Goal: Task Accomplishment & Management: Manage account settings

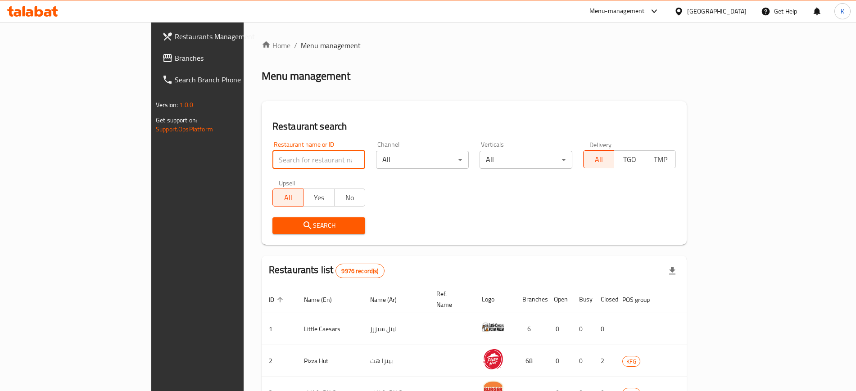
click at [273, 160] on input "search" at bounding box center [319, 160] width 93 height 18
paste input "645844"
type input "645844"
click button "Search" at bounding box center [319, 226] width 93 height 17
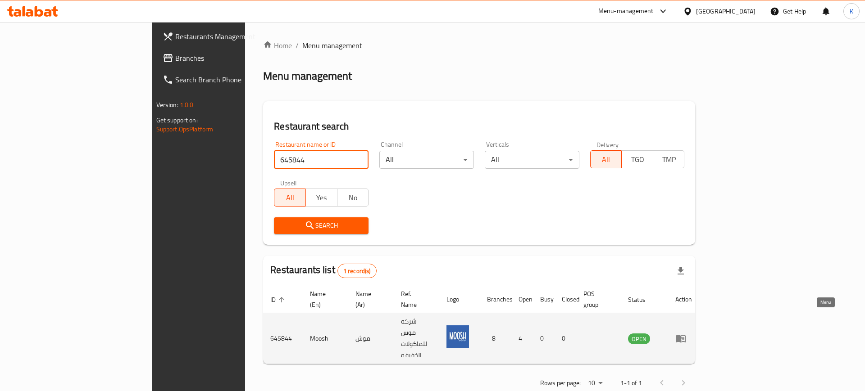
click at [686, 336] on icon "enhanced table" at bounding box center [681, 340] width 10 height 8
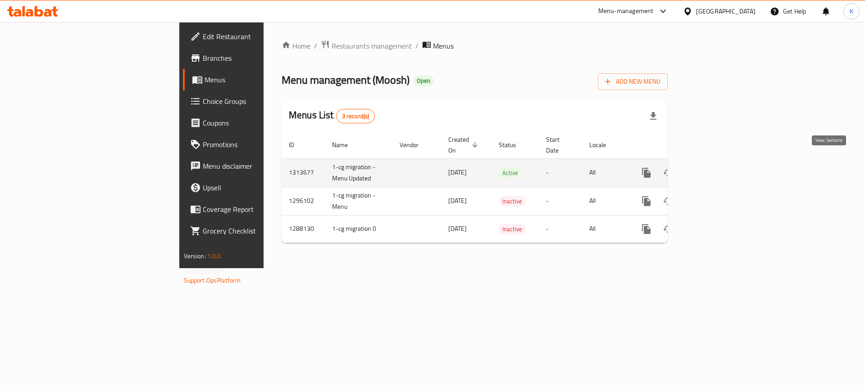
click at [717, 168] on icon "enhanced table" at bounding box center [711, 173] width 11 height 11
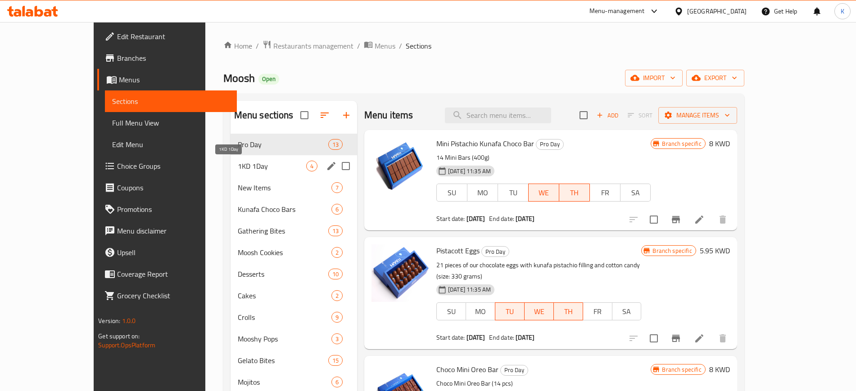
click at [238, 163] on span "1KD 1Day" at bounding box center [272, 166] width 68 height 11
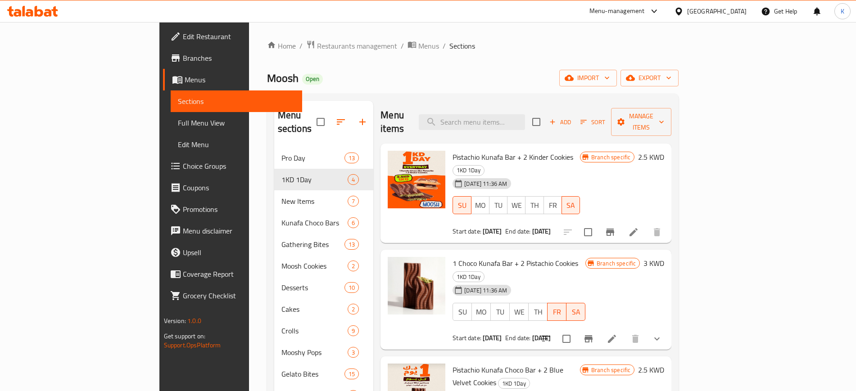
click at [523, 124] on div "Menu items Add Sort Manage items" at bounding box center [526, 122] width 291 height 43
click at [523, 123] on div "Menu items Add Sort Manage items" at bounding box center [526, 122] width 291 height 43
click at [525, 115] on input "search" at bounding box center [472, 122] width 106 height 16
click at [585, 122] on div "Menu items Add Sort Manage items" at bounding box center [526, 122] width 291 height 43
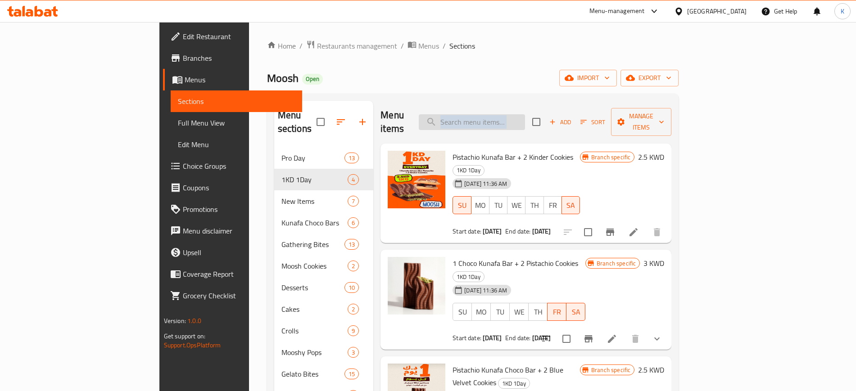
click at [525, 114] on input "search" at bounding box center [472, 122] width 106 height 16
paste input "Lotus Crunchy Sticks"
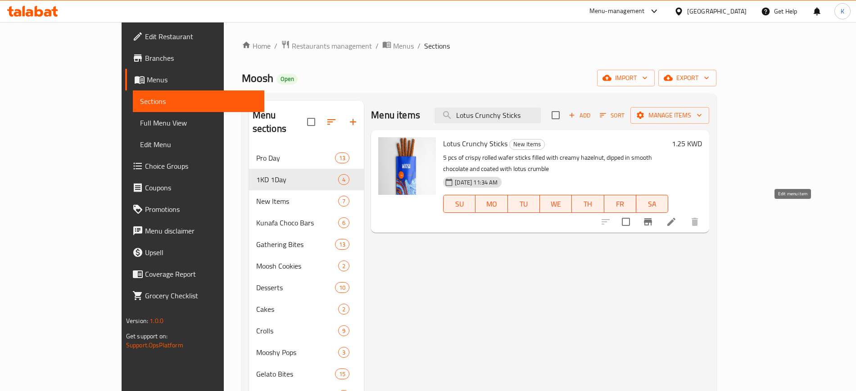
type input "Lotus Crunchy Sticks"
click at [677, 217] on icon at bounding box center [671, 222] width 11 height 11
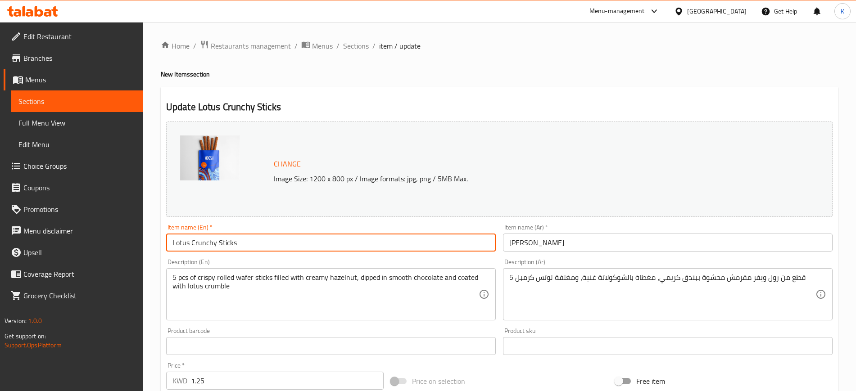
drag, startPoint x: 244, startPoint y: 245, endPoint x: 336, endPoint y: 288, distance: 102.2
click at [132, 242] on div "Edit Restaurant Branches Menus Sections Full Menu View Edit Menu Choice Groups …" at bounding box center [428, 335] width 856 height 627
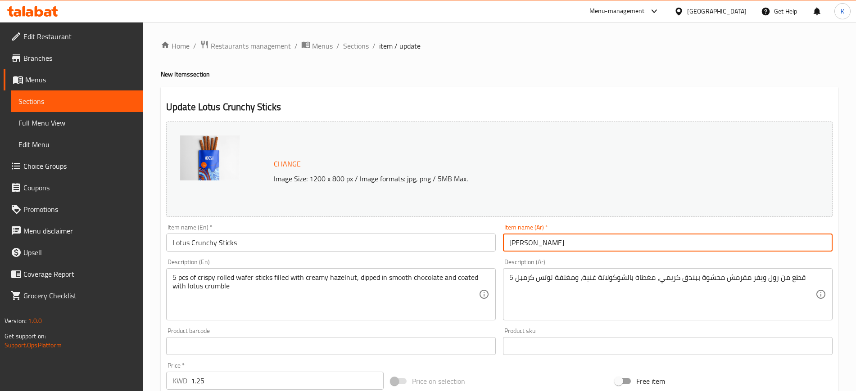
drag, startPoint x: 595, startPoint y: 238, endPoint x: 503, endPoint y: 245, distance: 92.1
click at [503, 245] on input "لوتس كرنشي ستيكس" at bounding box center [668, 243] width 330 height 18
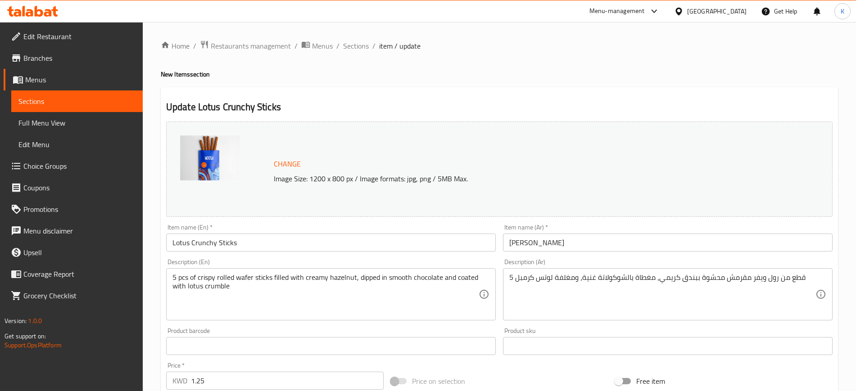
click at [625, 242] on input "لوتس كرنشي ستيكس" at bounding box center [668, 243] width 330 height 18
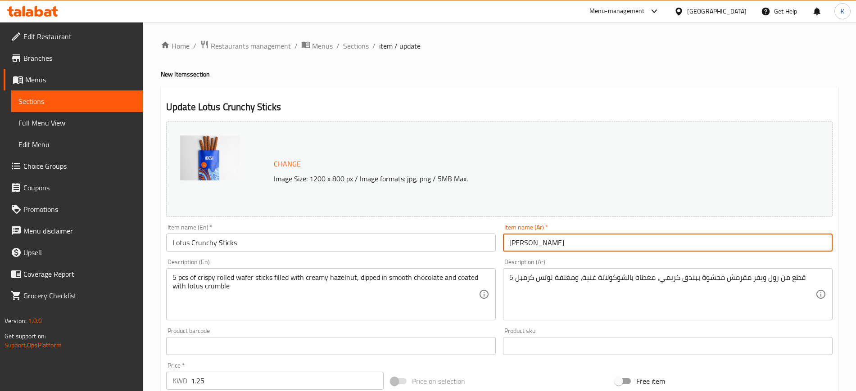
drag, startPoint x: 613, startPoint y: 241, endPoint x: 494, endPoint y: 241, distance: 118.9
click at [494, 241] on div "Change Image Size: 1200 x 800 px / Image formats: jpg, png / 5MB Max. Item name…" at bounding box center [500, 318] width 674 height 401
click at [356, 48] on span "Sections" at bounding box center [356, 46] width 26 height 11
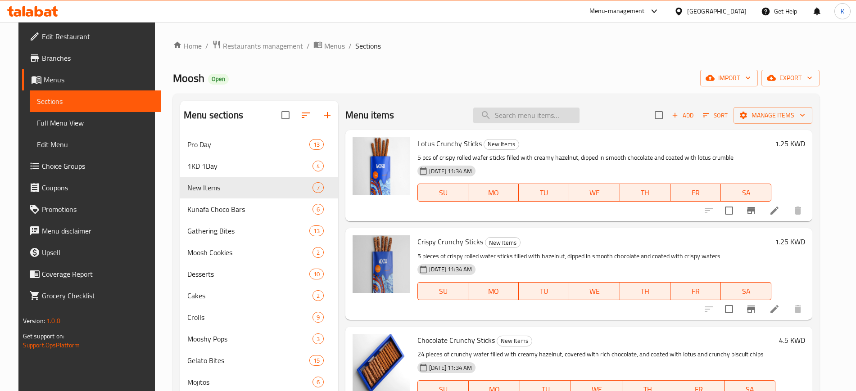
click at [545, 113] on input "search" at bounding box center [526, 116] width 106 height 16
paste input "Crispy Crunchy Sticks"
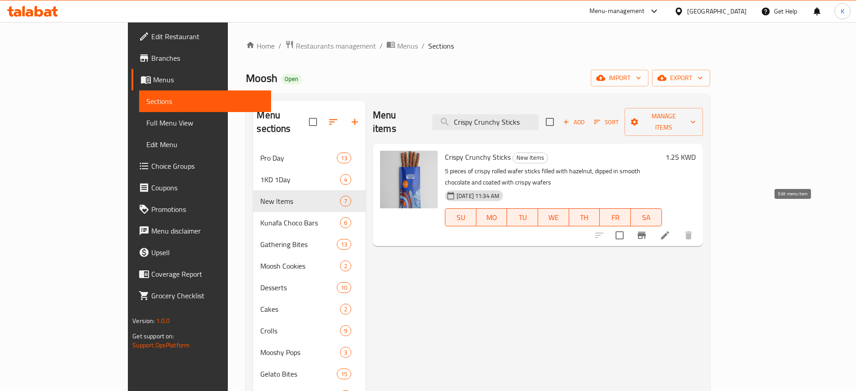
type input "Crispy Crunchy Sticks"
click at [671, 230] on icon at bounding box center [665, 235] width 11 height 11
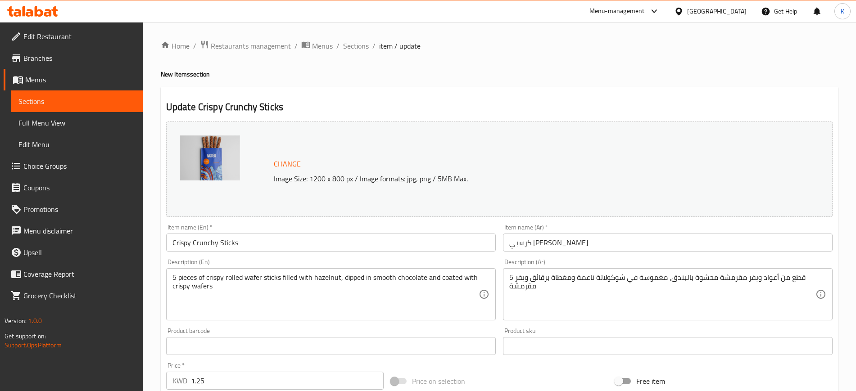
click at [535, 241] on input "كرسبي كرانشي ستيكس" at bounding box center [668, 243] width 330 height 18
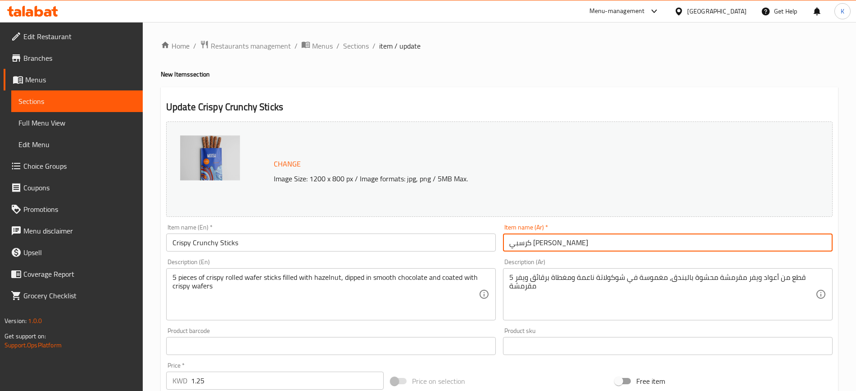
click at [535, 241] on input "كرسبي كرانشي ستيكس" at bounding box center [668, 243] width 330 height 18
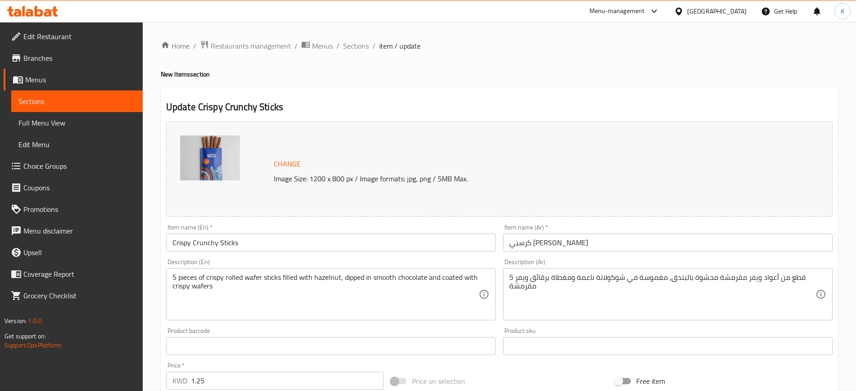
click at [484, 73] on h4 "New Items section" at bounding box center [499, 74] width 677 height 9
click at [37, 82] on span "Menus" at bounding box center [80, 79] width 110 height 11
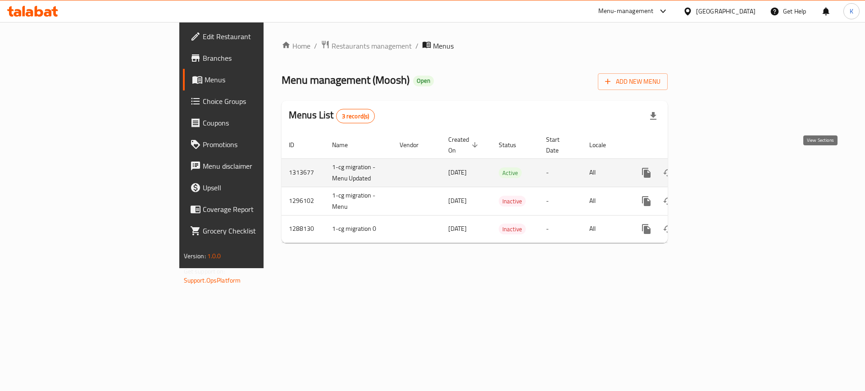
click at [717, 168] on icon "enhanced table" at bounding box center [711, 173] width 11 height 11
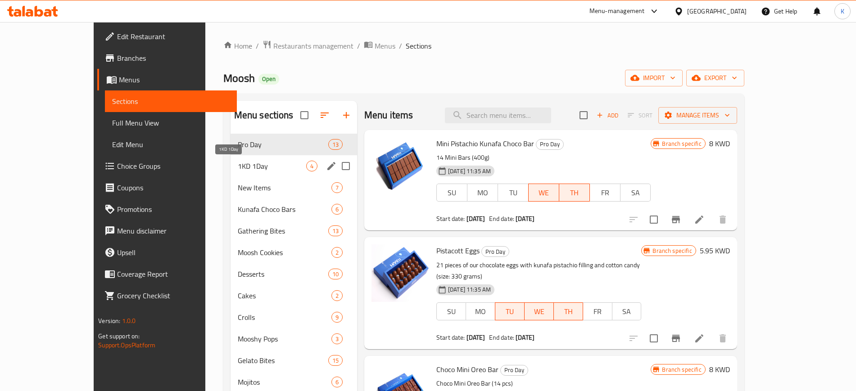
click at [238, 168] on span "1KD 1Day" at bounding box center [272, 166] width 68 height 11
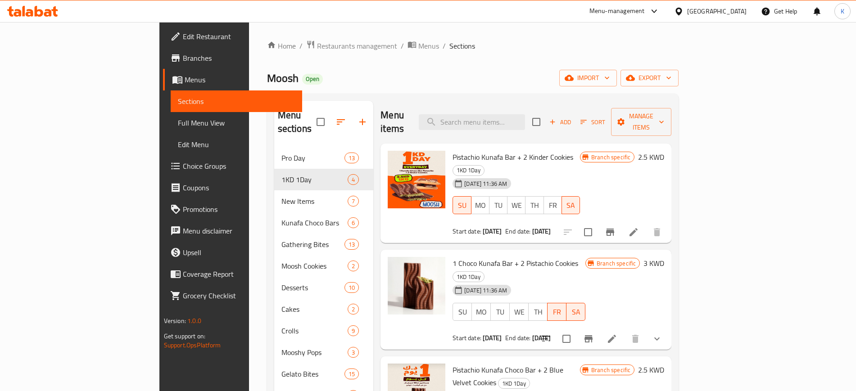
scroll to position [7, 0]
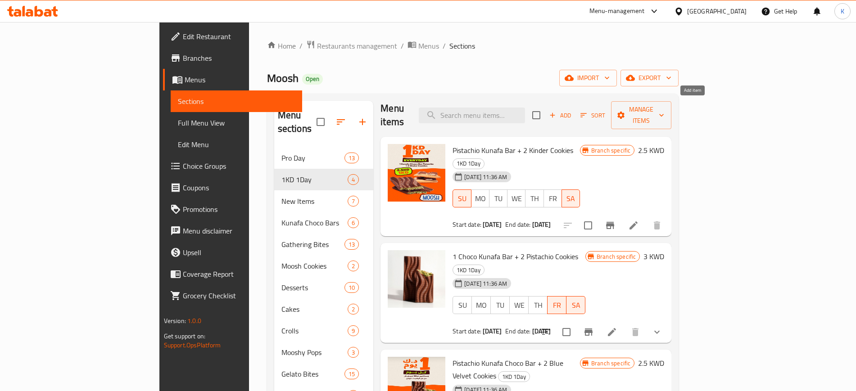
click at [573, 110] on span "Add" at bounding box center [560, 115] width 24 height 10
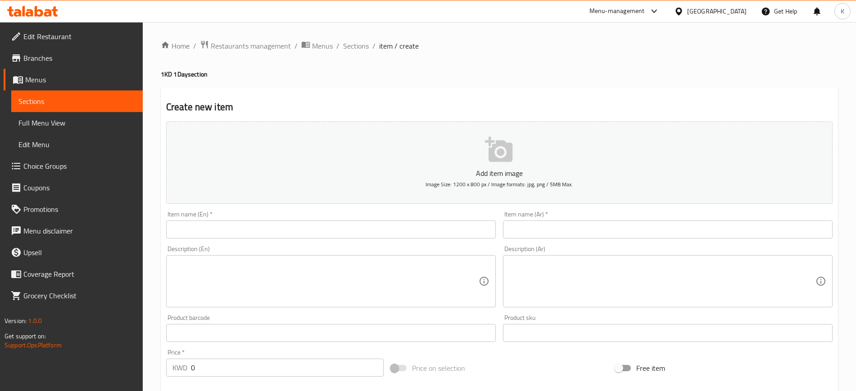
click at [337, 226] on input "text" at bounding box center [331, 230] width 330 height 18
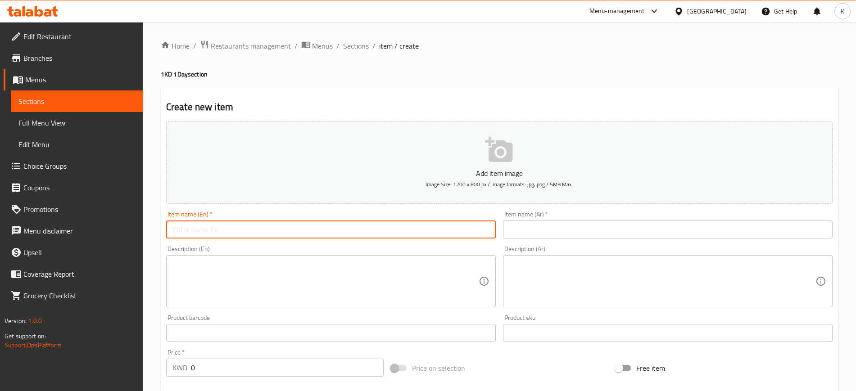
paste input "5 pcs Lotus Crunchy Sticks + 5 pcs Crispy Crunchy Sticks"
type input "5 pcs Lotus Crunchy Sticks + 5 pcs Crispy Crunchy Sticks"
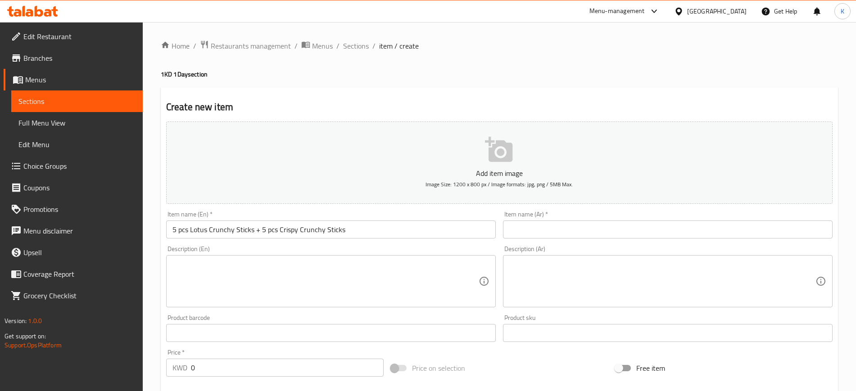
click at [534, 234] on input "text" at bounding box center [668, 230] width 330 height 18
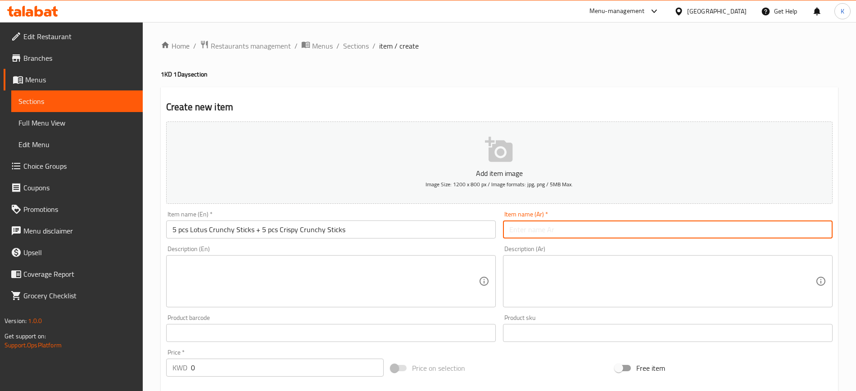
paste input "5 قطع [PERSON_NAME] ستيكس + 5 قطع كرسبي كرانشي ستيكس"
drag, startPoint x: 718, startPoint y: 232, endPoint x: 469, endPoint y: 233, distance: 248.2
click at [469, 233] on div "Add item image Image Size: 1200 x 800 px / Image formats: jpg, png / 5MB Max. I…" at bounding box center [500, 312] width 674 height 388
type input "5 قطع [PERSON_NAME] ستيكس + 5 قطع كرسبي كرانشي ستيكس"
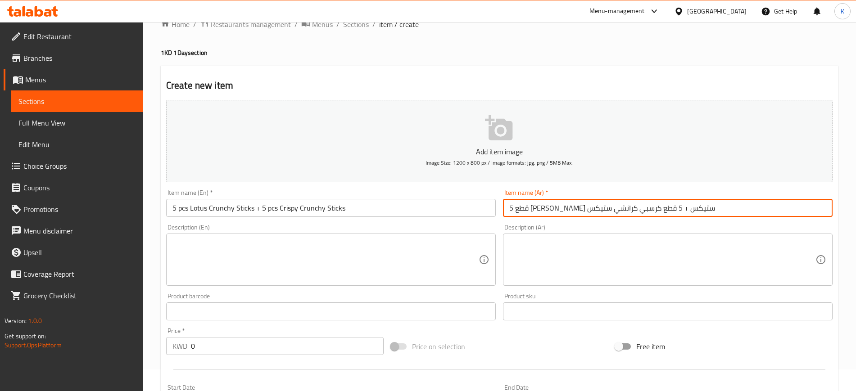
scroll to position [113, 0]
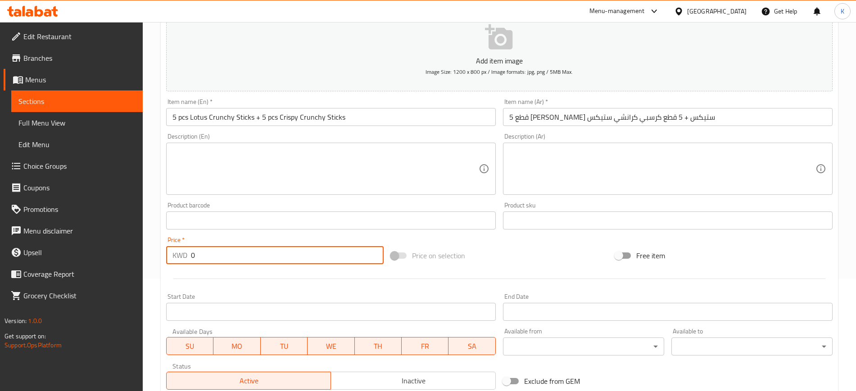
click at [38, 246] on div "Edit Restaurant Branches Menus Sections Full Menu View Edit Menu Choice Groups …" at bounding box center [428, 216] width 856 height 614
type input "2.5"
click at [195, 350] on span "SU" at bounding box center [190, 346] width 40 height 13
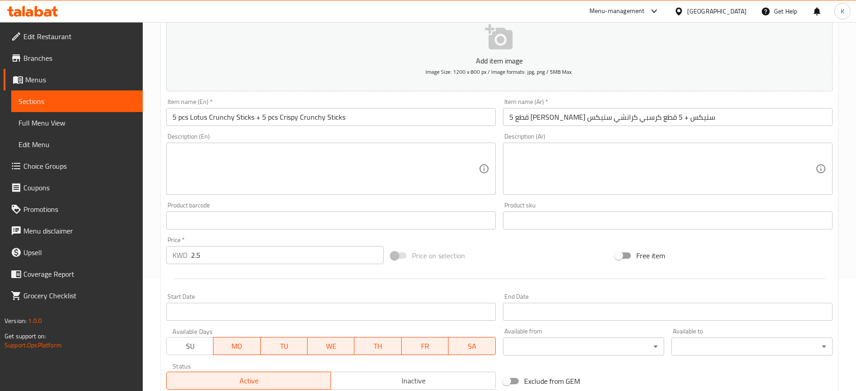
click at [223, 349] on span "MO" at bounding box center [237, 346] width 40 height 13
click at [283, 350] on span "TU" at bounding box center [284, 346] width 40 height 13
click at [336, 350] on span "WE" at bounding box center [331, 346] width 40 height 13
click at [381, 347] on span "TH" at bounding box center [378, 346] width 40 height 13
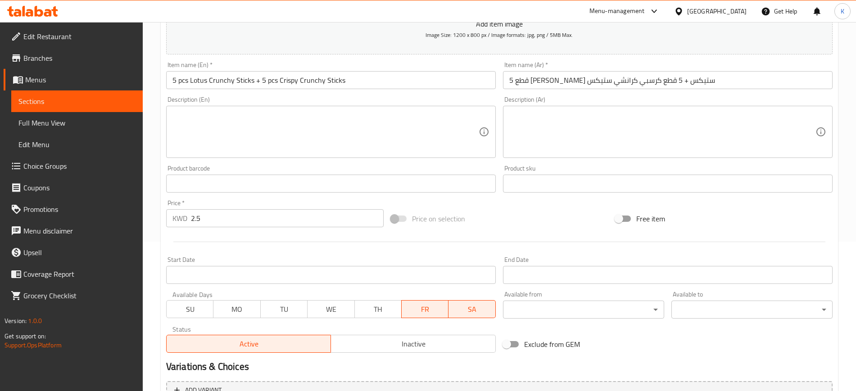
scroll to position [169, 0]
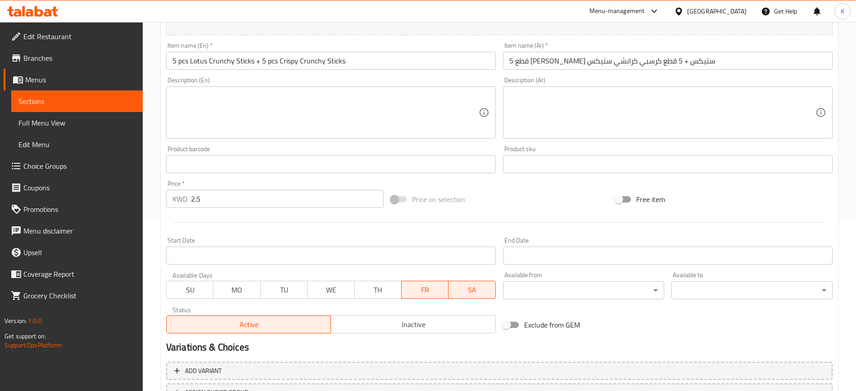
click at [367, 248] on input "Start Date" at bounding box center [331, 256] width 330 height 18
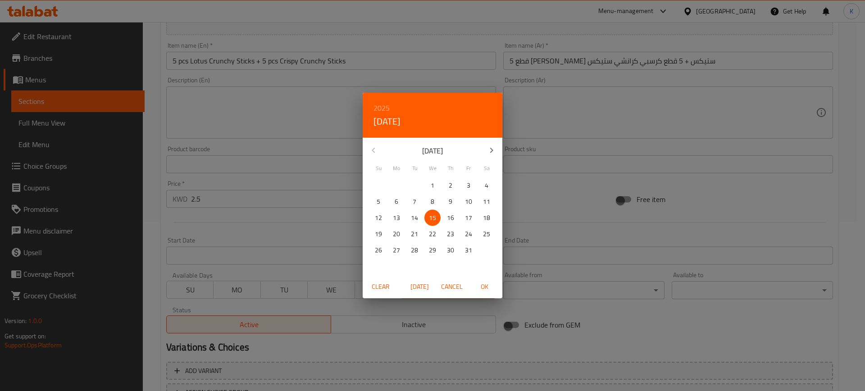
click at [468, 220] on p "17" at bounding box center [468, 218] width 7 height 11
click at [486, 287] on span "OK" at bounding box center [484, 287] width 22 height 11
type input "[DATE]"
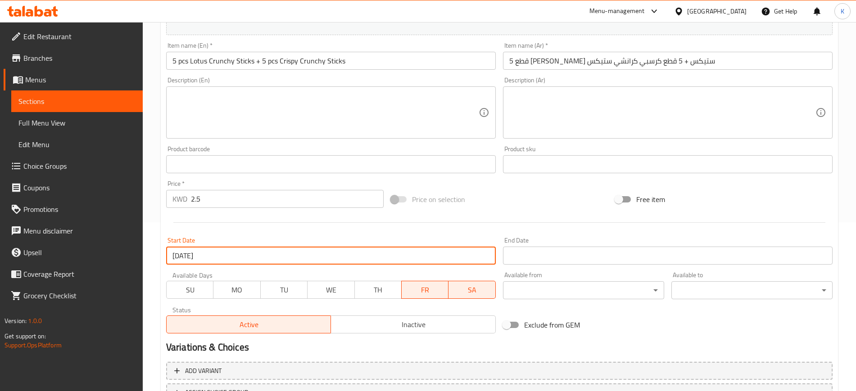
click at [525, 257] on input "Start Date" at bounding box center [668, 256] width 330 height 18
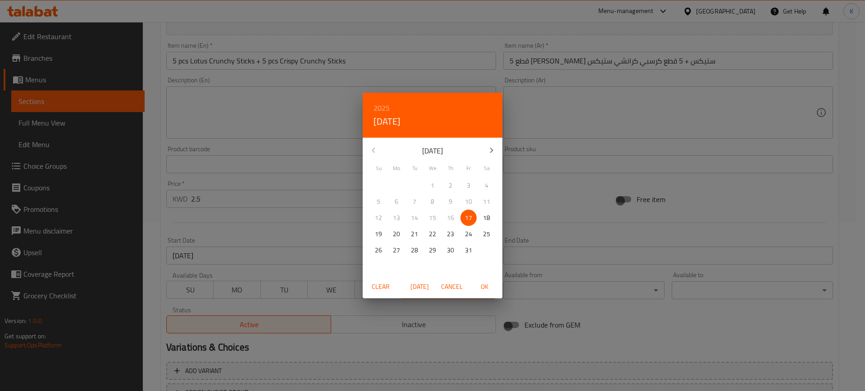
click at [487, 288] on span "OK" at bounding box center [484, 287] width 22 height 11
type input "[DATE]"
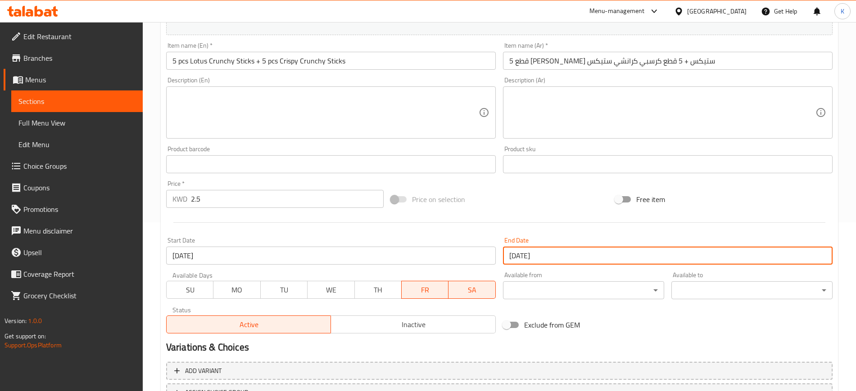
scroll to position [245, 0]
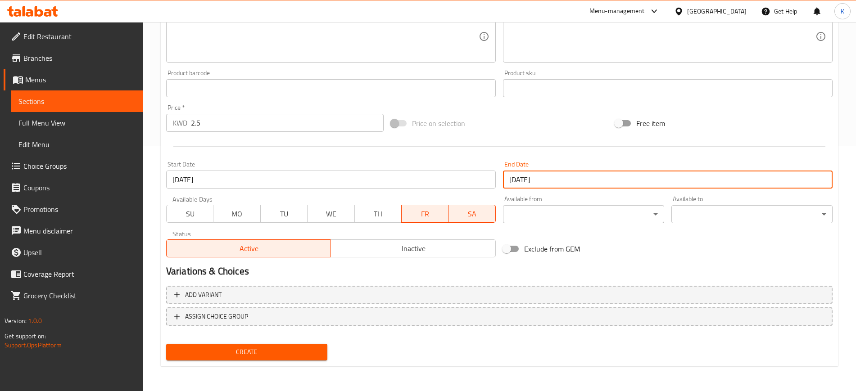
click at [271, 351] on span "Create" at bounding box center [246, 352] width 147 height 11
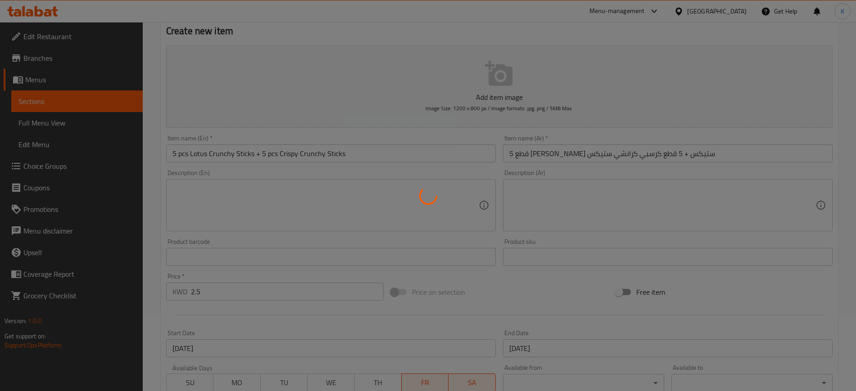
type input "0"
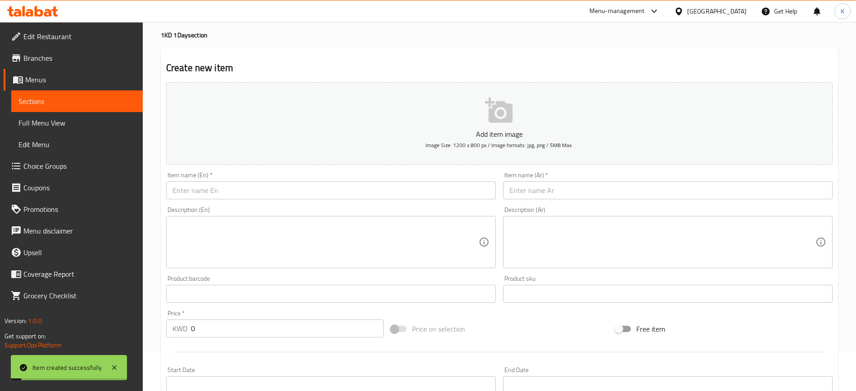
scroll to position [0, 0]
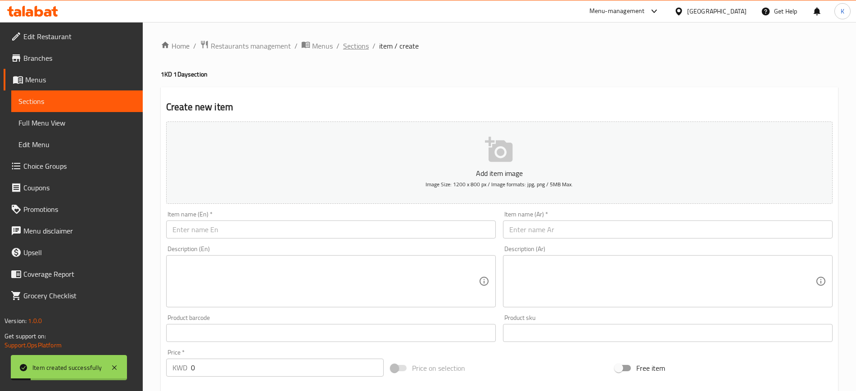
click at [354, 47] on span "Sections" at bounding box center [356, 46] width 26 height 11
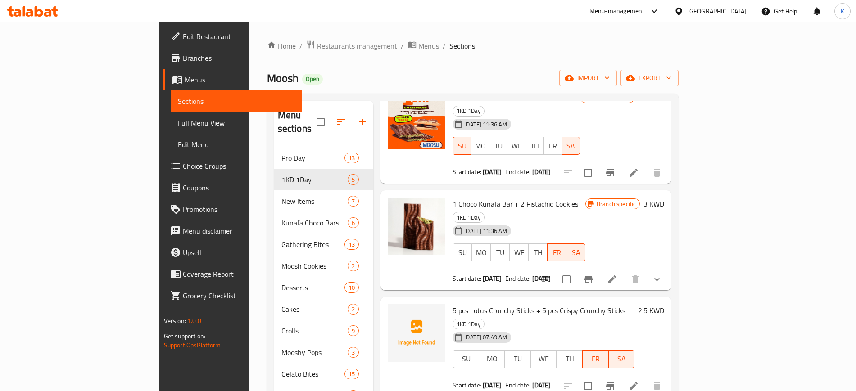
scroll to position [101, 0]
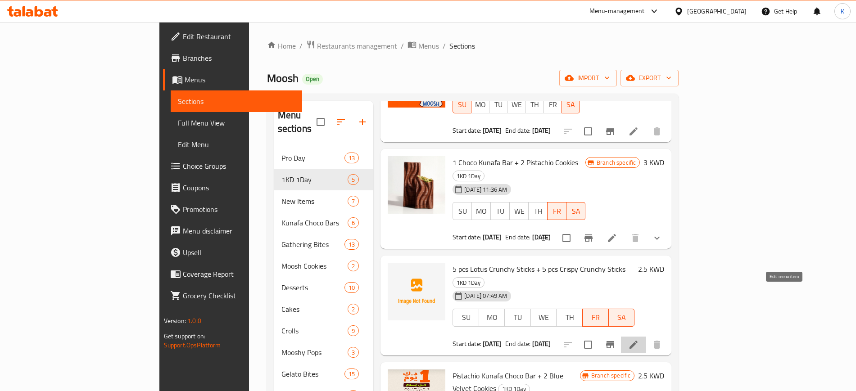
click at [639, 340] on icon at bounding box center [633, 345] width 11 height 11
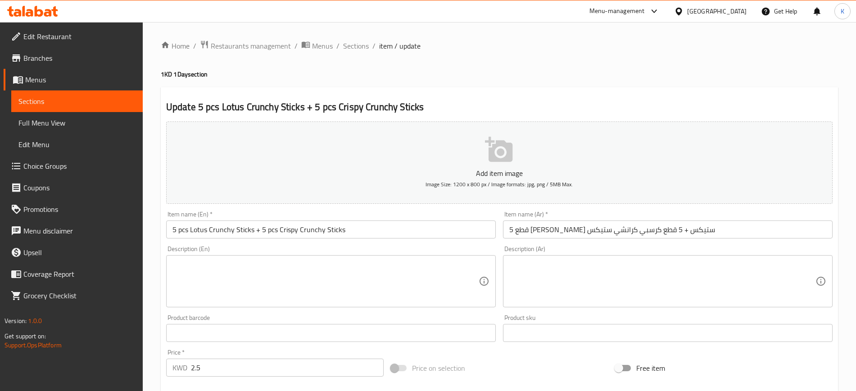
click at [24, 56] on span "Branches" at bounding box center [79, 58] width 112 height 11
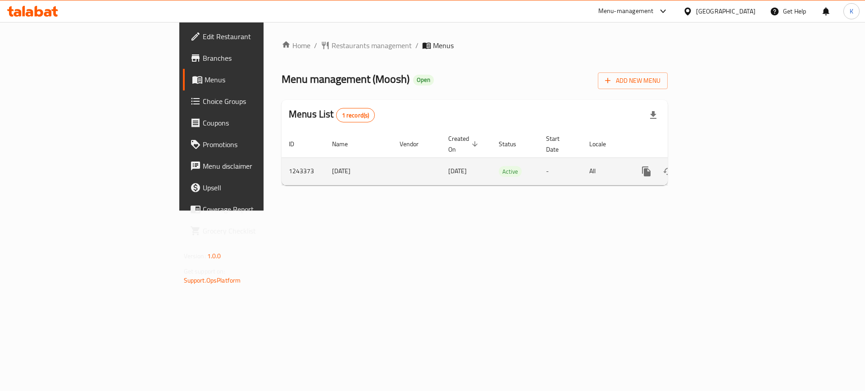
click at [722, 161] on link "enhanced table" at bounding box center [711, 172] width 22 height 22
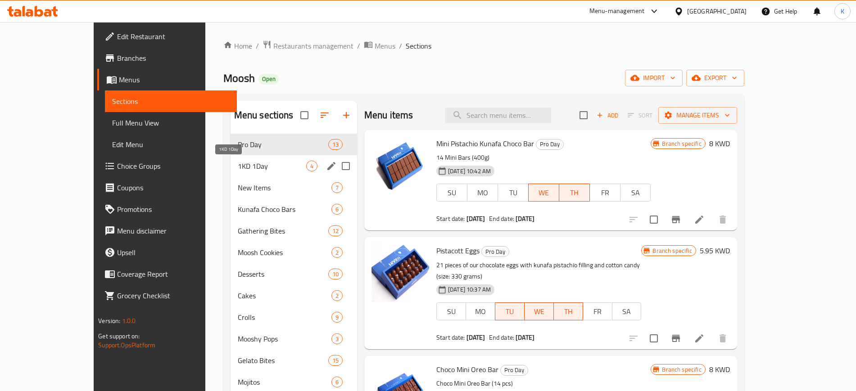
click at [238, 164] on span "1KD 1Day" at bounding box center [272, 166] width 68 height 11
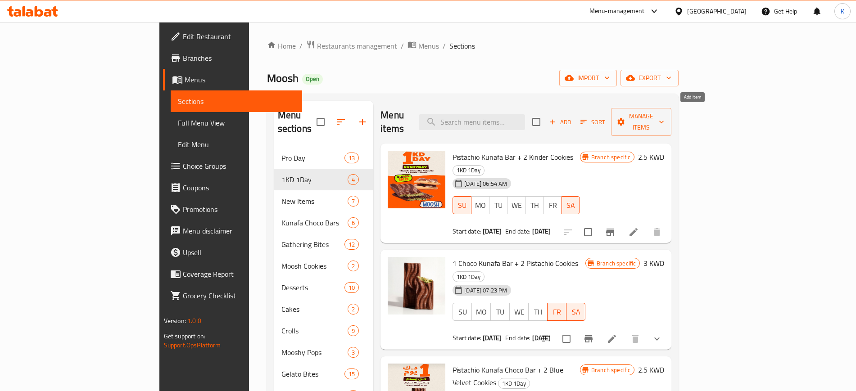
click at [573, 117] on span "Add" at bounding box center [560, 122] width 24 height 10
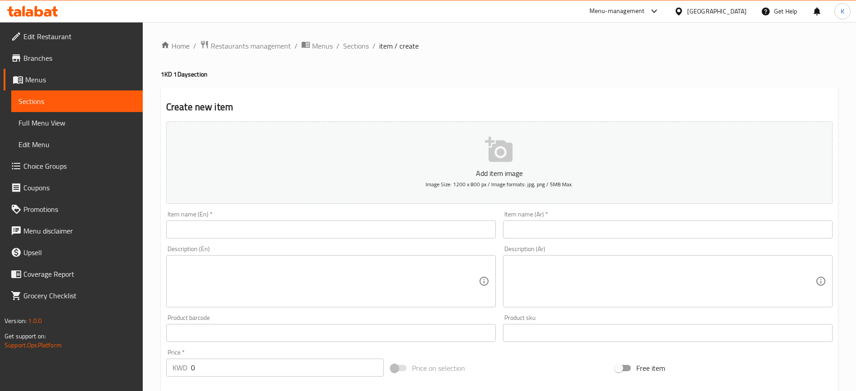
click at [346, 230] on input "text" at bounding box center [331, 230] width 330 height 18
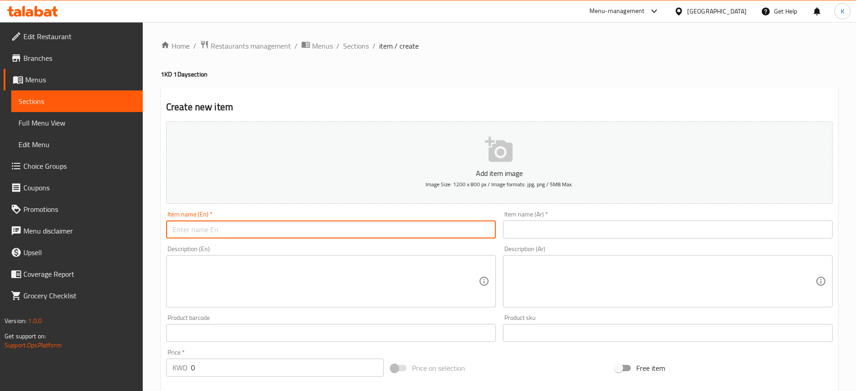
paste input "5 pcs Lotus Crunchy Sticks + 5 pcs Crispy Crunchy Sticks"
type input "5 pcs Lotus Crunchy Sticks + 5 pcs Crispy Crunchy Sticks"
drag, startPoint x: 214, startPoint y: 368, endPoint x: 170, endPoint y: 365, distance: 44.2
click at [170, 365] on div "KWD 0 Price *" at bounding box center [275, 368] width 218 height 18
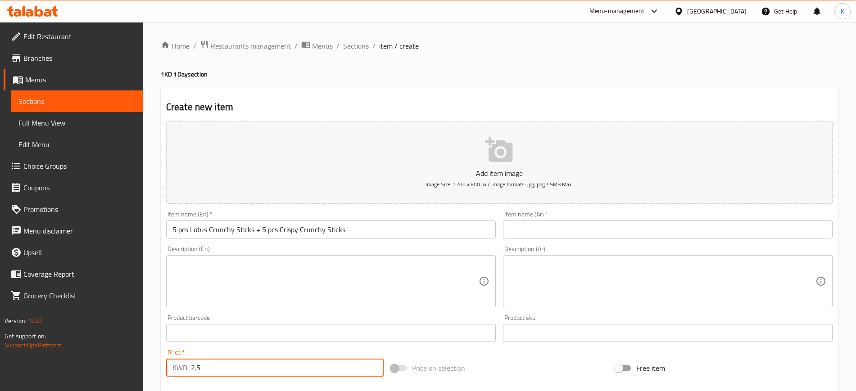
type input "2.5"
click at [572, 233] on input "text" at bounding box center [668, 230] width 330 height 18
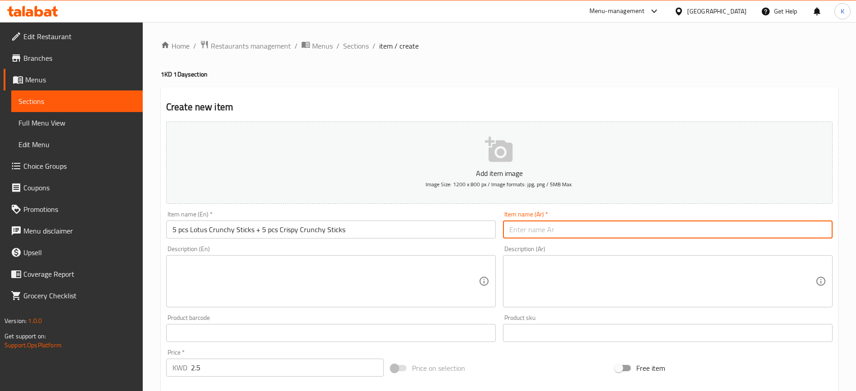
paste input "5 قطع [PERSON_NAME] ستيكس + 5 قطع كرسبي كرانشي ستيكس"
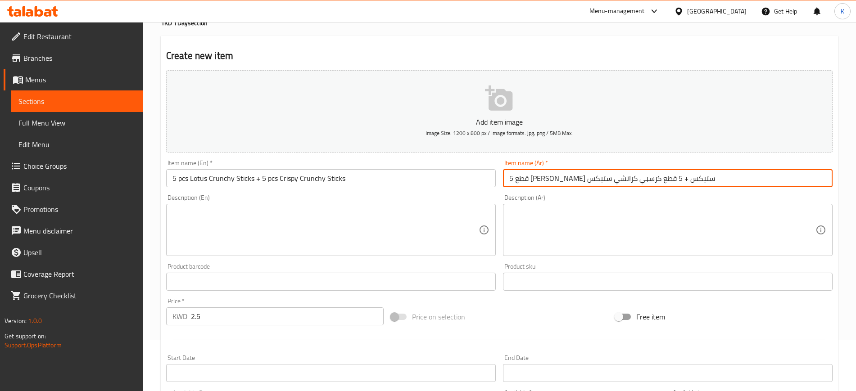
scroll to position [113, 0]
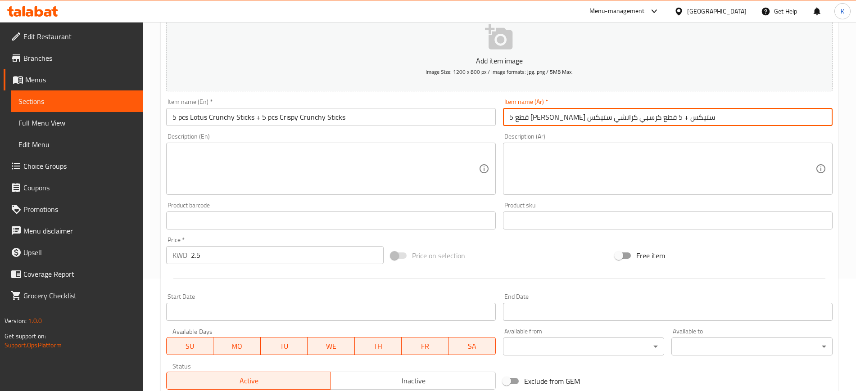
type input "5 قطع [PERSON_NAME] ستيكس + 5 قطع كرسبي كرانشي ستيكس"
click at [202, 350] on span "SU" at bounding box center [190, 346] width 40 height 13
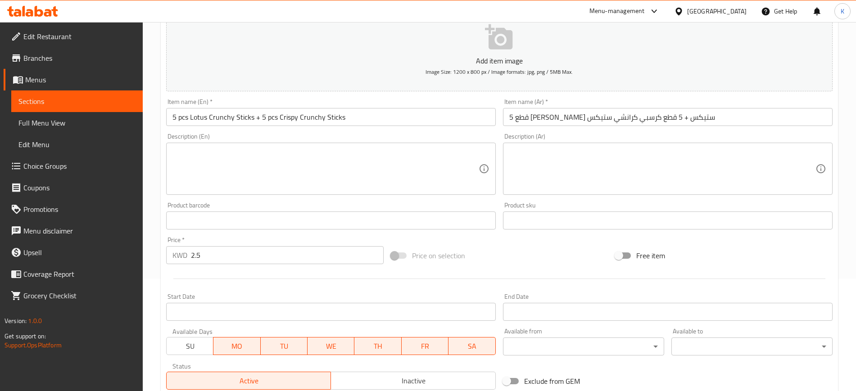
click at [245, 338] on button "MO" at bounding box center [236, 346] width 47 height 18
click at [281, 346] on span "TU" at bounding box center [284, 346] width 40 height 13
click at [349, 342] on span "WE" at bounding box center [331, 346] width 40 height 13
click at [384, 350] on span "TH" at bounding box center [378, 346] width 40 height 13
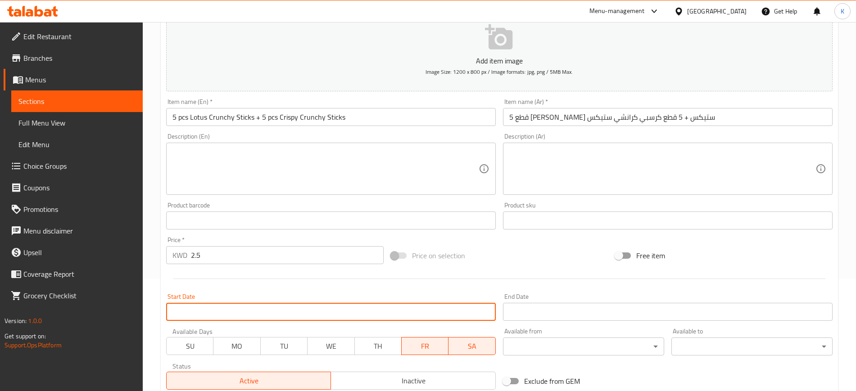
click at [336, 314] on input "Start Date" at bounding box center [331, 312] width 330 height 18
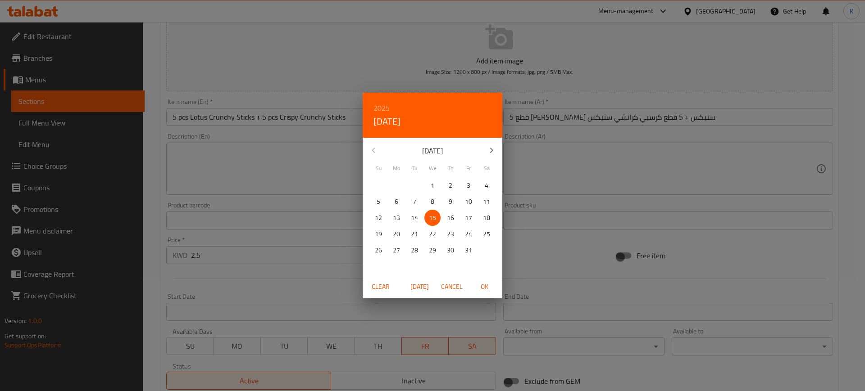
click at [470, 218] on p "17" at bounding box center [468, 218] width 7 height 11
click at [486, 287] on span "OK" at bounding box center [484, 287] width 22 height 11
type input "[DATE]"
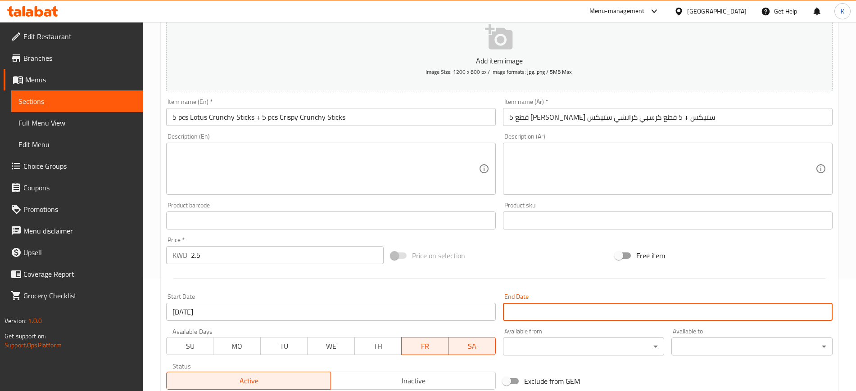
click at [528, 314] on input "Start Date" at bounding box center [668, 312] width 330 height 18
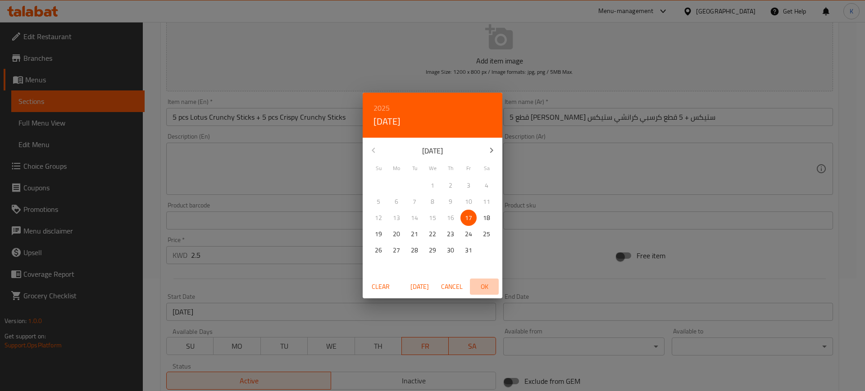
click at [486, 291] on span "OK" at bounding box center [484, 287] width 22 height 11
type input "[DATE]"
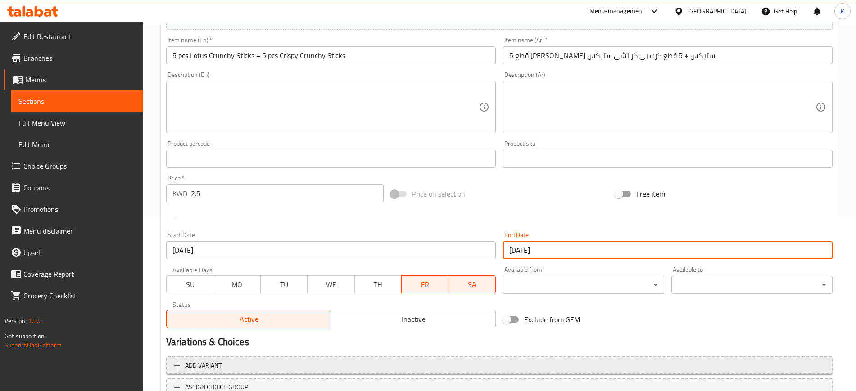
scroll to position [245, 0]
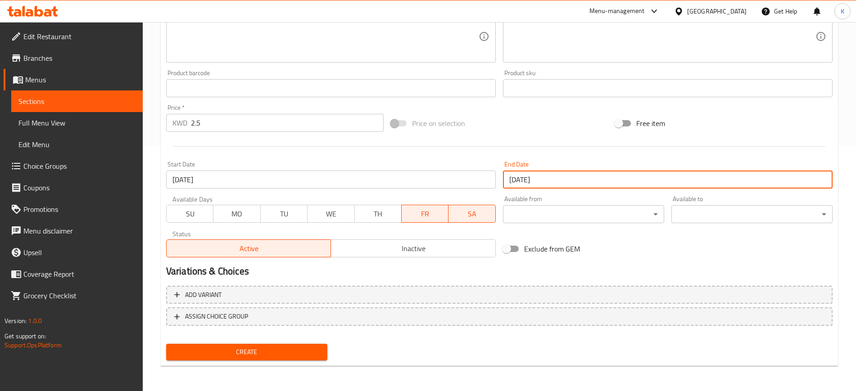
click at [268, 355] on span "Create" at bounding box center [246, 352] width 147 height 11
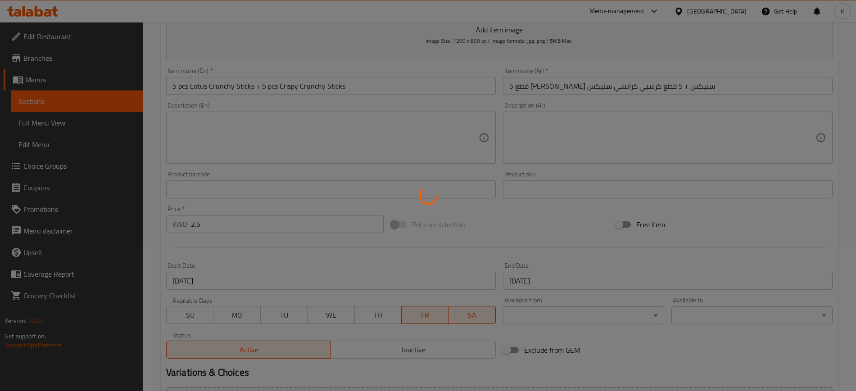
type input "0"
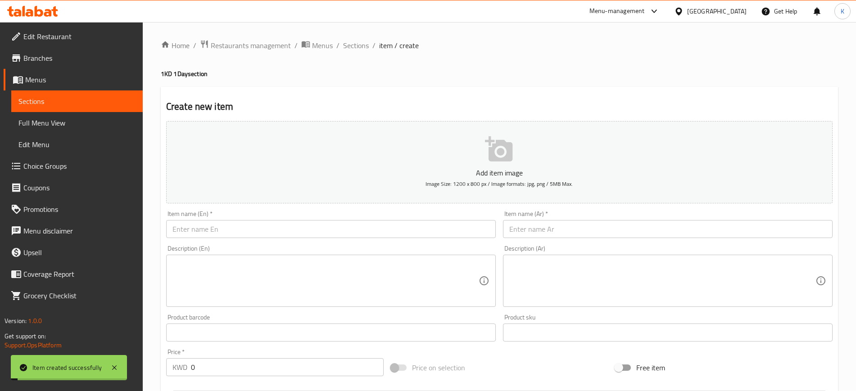
scroll to position [0, 0]
click at [356, 41] on span "Sections" at bounding box center [356, 46] width 26 height 11
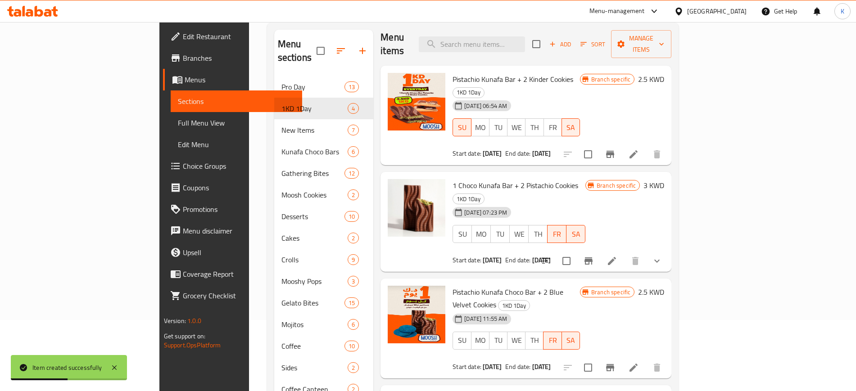
scroll to position [126, 0]
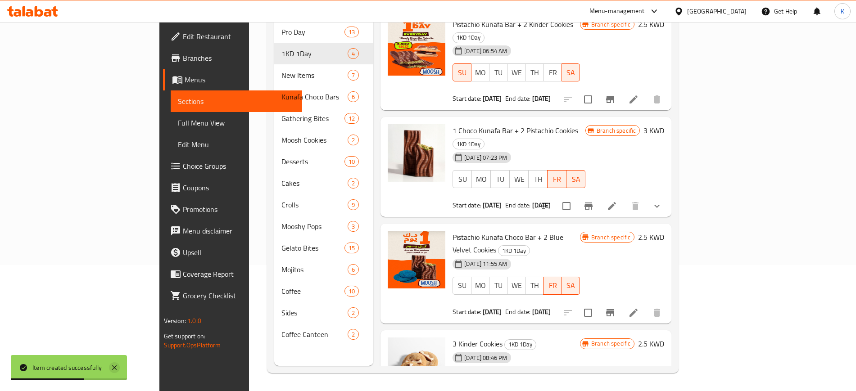
click at [113, 372] on icon at bounding box center [114, 368] width 11 height 11
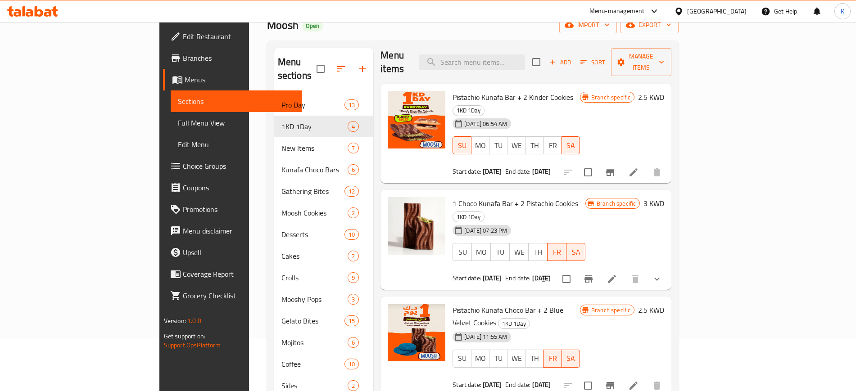
scroll to position [0, 0]
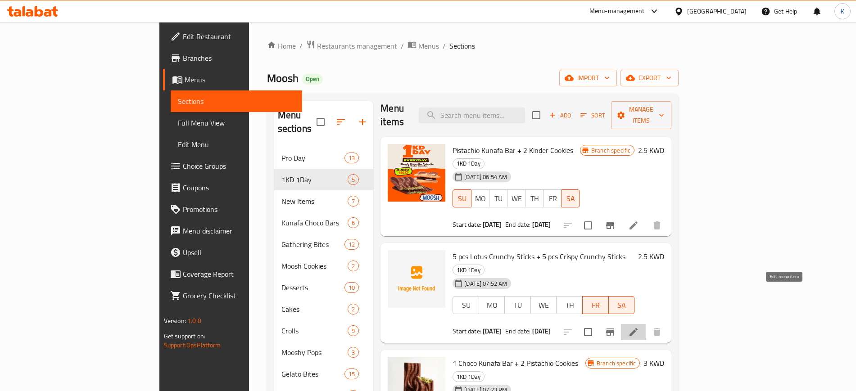
click at [638, 328] on icon at bounding box center [634, 332] width 8 height 8
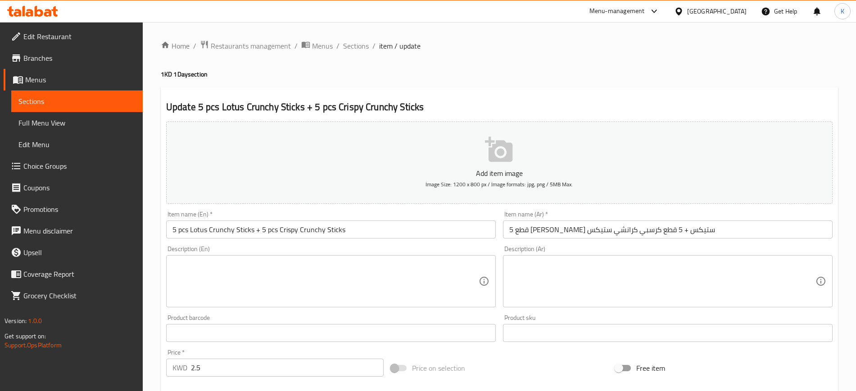
click at [43, 59] on span "Branches" at bounding box center [79, 58] width 112 height 11
